Goal: Find specific page/section: Find specific page/section

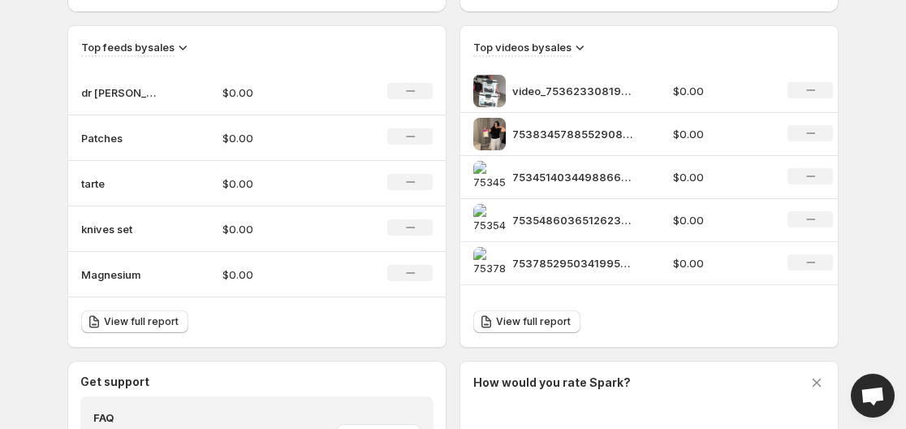
scroll to position [531, 0]
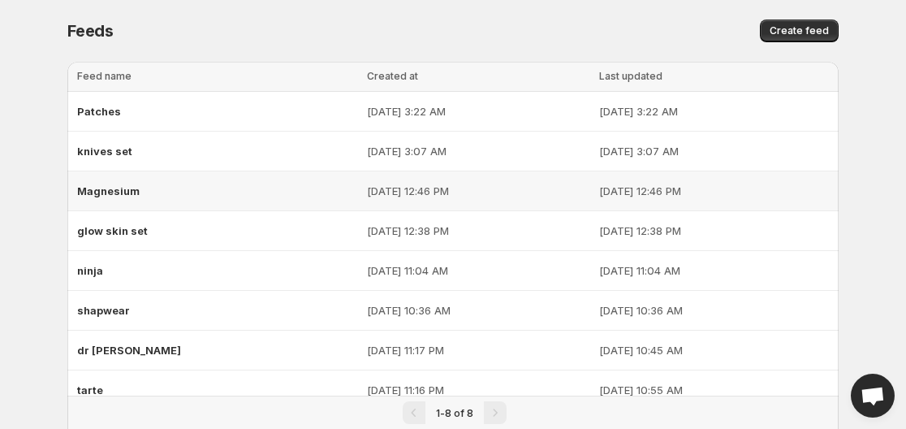
click at [124, 193] on span "Magnesium" at bounding box center [108, 190] width 63 height 13
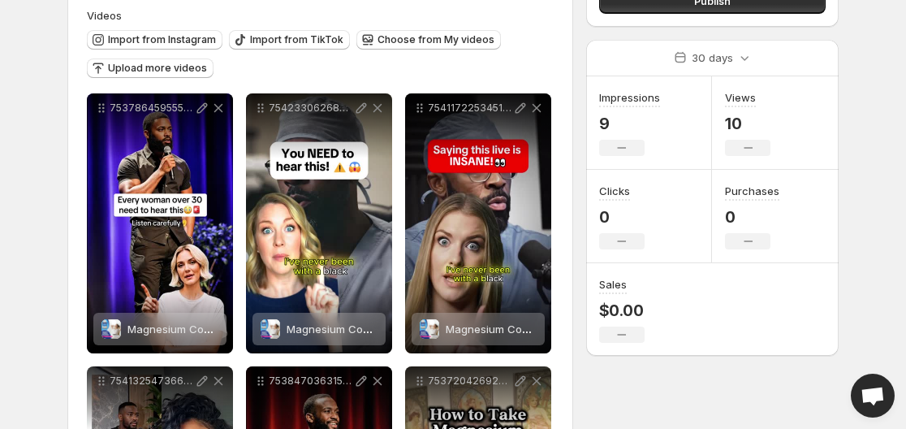
scroll to position [176, 0]
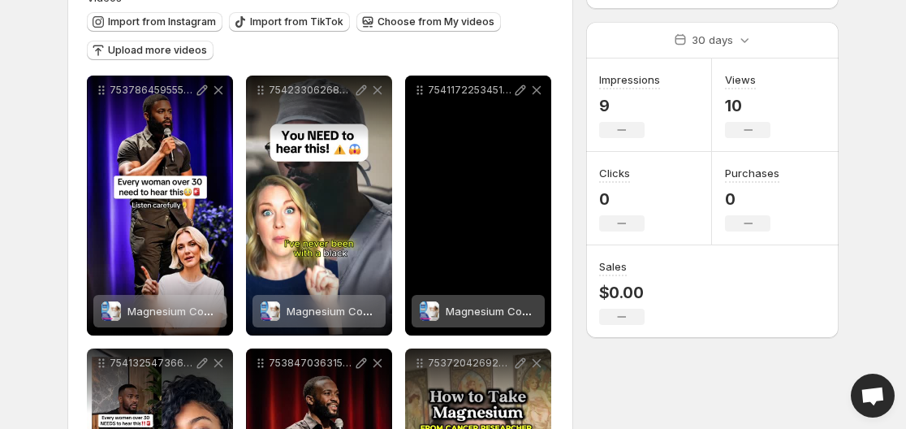
drag, startPoint x: 467, startPoint y: 187, endPoint x: 317, endPoint y: 202, distance: 151.0
click at [317, 202] on div "7542330626804960542" at bounding box center [319, 206] width 146 height 260
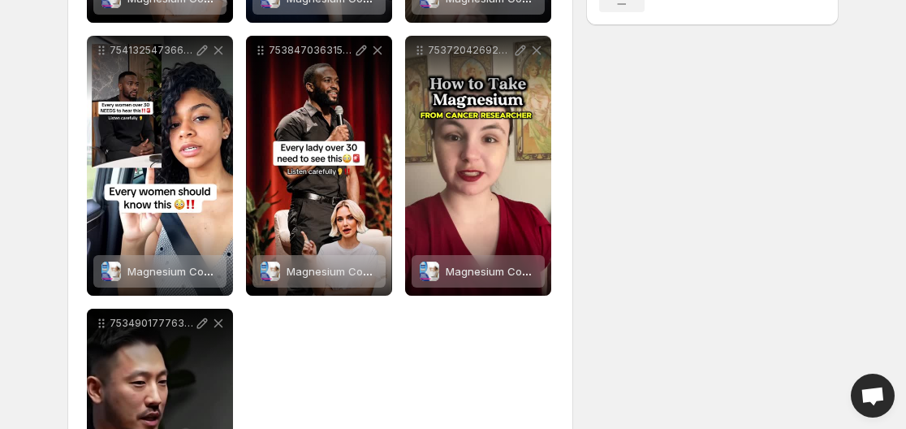
scroll to position [434, 0]
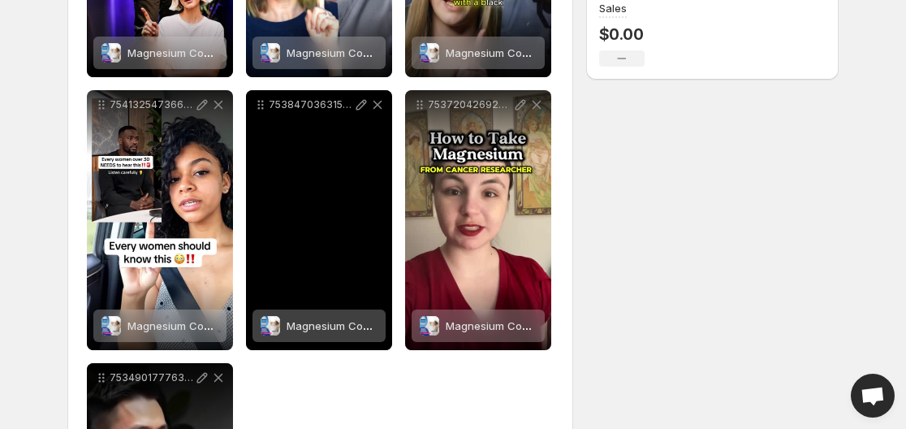
drag, startPoint x: 310, startPoint y: 203, endPoint x: 288, endPoint y: 201, distance: 22.0
click at [288, 201] on div "7538470363156516109" at bounding box center [319, 220] width 146 height 260
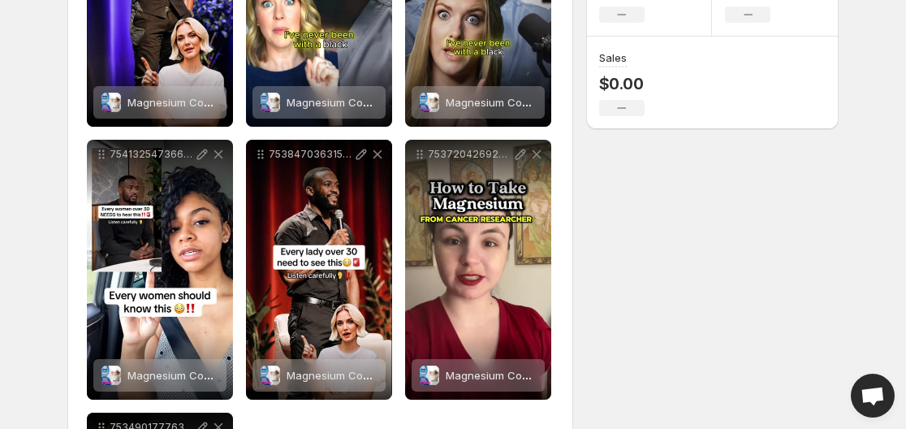
scroll to position [376, 0]
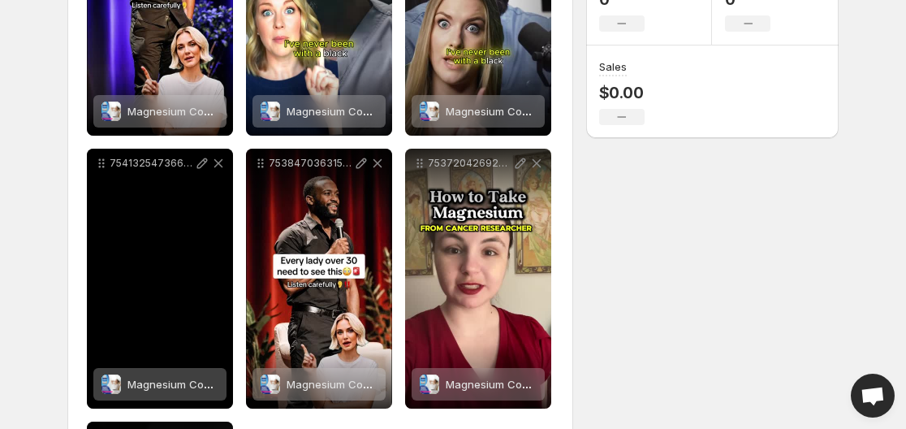
click at [130, 228] on div "7541325473666649375" at bounding box center [160, 279] width 146 height 260
click at [197, 162] on icon at bounding box center [202, 163] width 16 height 16
click at [178, 251] on div "7541325473666649375" at bounding box center [160, 279] width 146 height 260
drag, startPoint x: 178, startPoint y: 251, endPoint x: 153, endPoint y: 249, distance: 25.2
click at [153, 249] on div "7541325473666649375" at bounding box center [160, 279] width 146 height 260
